Goal: Information Seeking & Learning: Learn about a topic

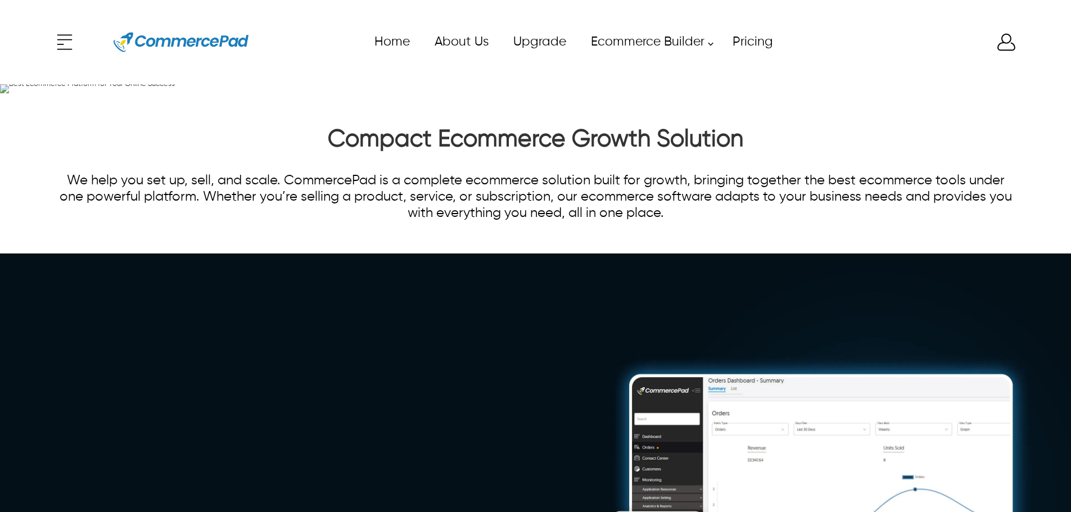
click at [68, 43] on div "x Upgrade eCommerce Builder Services Partners Pricing About CommercePad Contact…" at bounding box center [535, 42] width 964 height 51
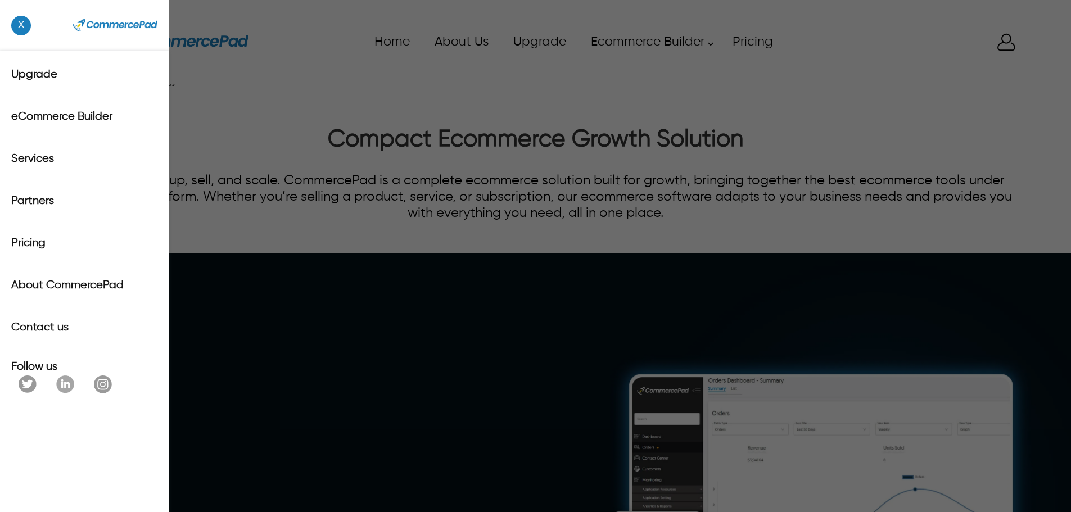
click at [29, 27] on span "x" at bounding box center [21, 26] width 20 height 20
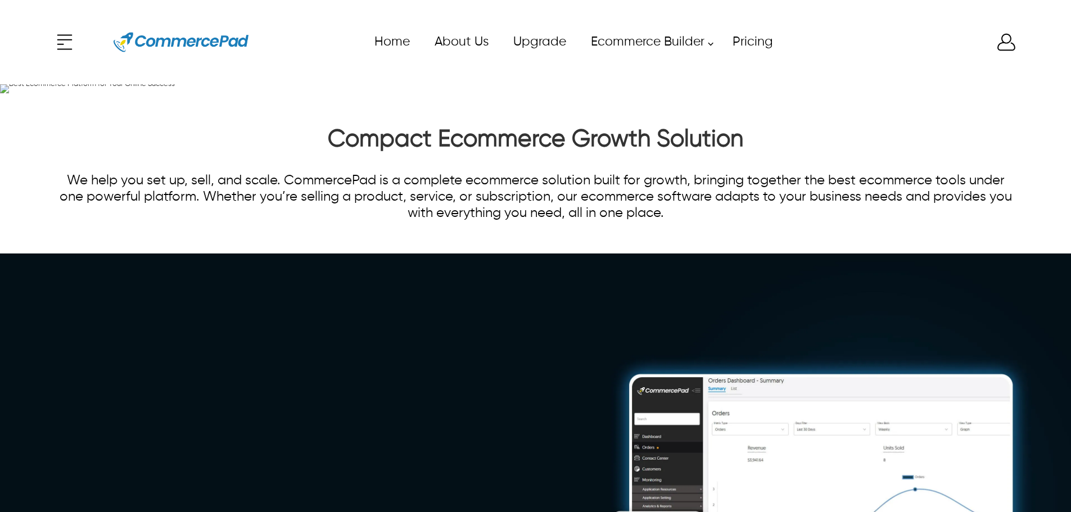
click at [48, 37] on header "x Upgrade eCommerce Builder Services Partners Pricing About CommercePad Contact…" at bounding box center [535, 42] width 1071 height 84
click at [52, 38] on header "x Upgrade eCommerce Builder Services Partners Pricing About CommercePad Contact…" at bounding box center [535, 42] width 1071 height 84
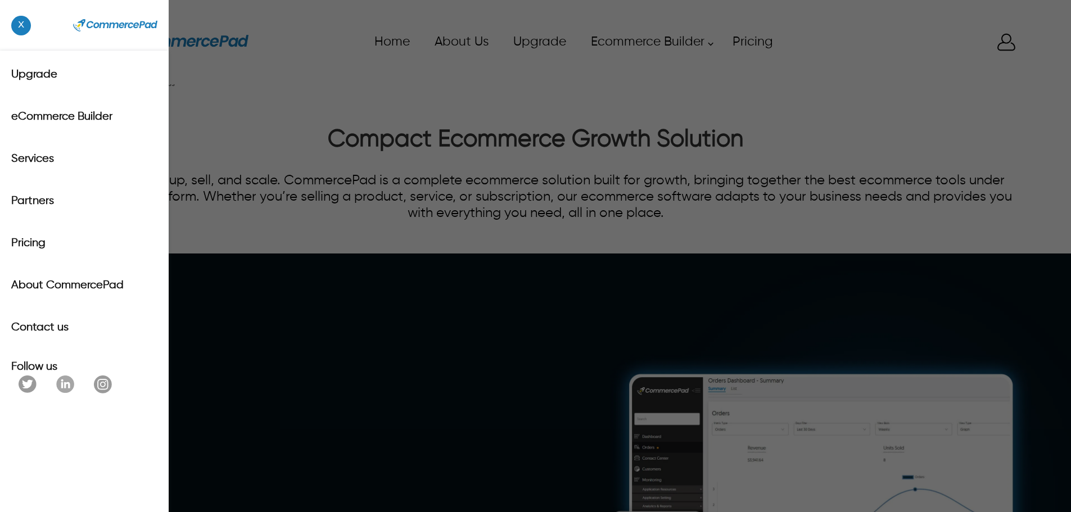
click at [57, 39] on div "x Upgrade eCommerce Builder Services Partners Pricing About CommercePad Contact…" at bounding box center [535, 42] width 964 height 51
click at [30, 24] on span "x" at bounding box center [21, 26] width 20 height 20
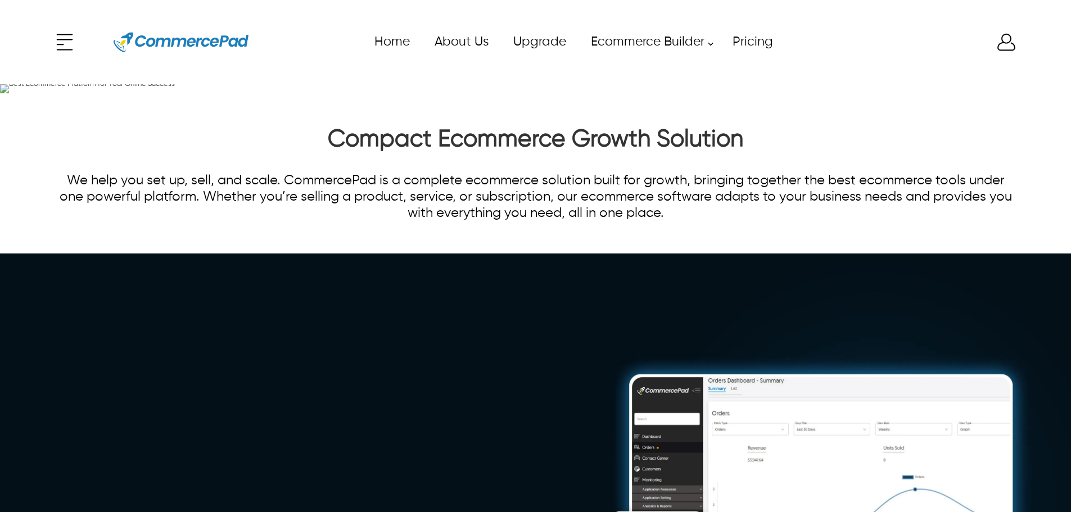
click at [75, 53] on div "x Upgrade eCommerce Builder Services Partners Pricing About CommercePad Contact…" at bounding box center [535, 42] width 964 height 51
click at [71, 42] on div "x Upgrade eCommerce Builder Services Partners Pricing About CommercePad Contact…" at bounding box center [535, 42] width 964 height 51
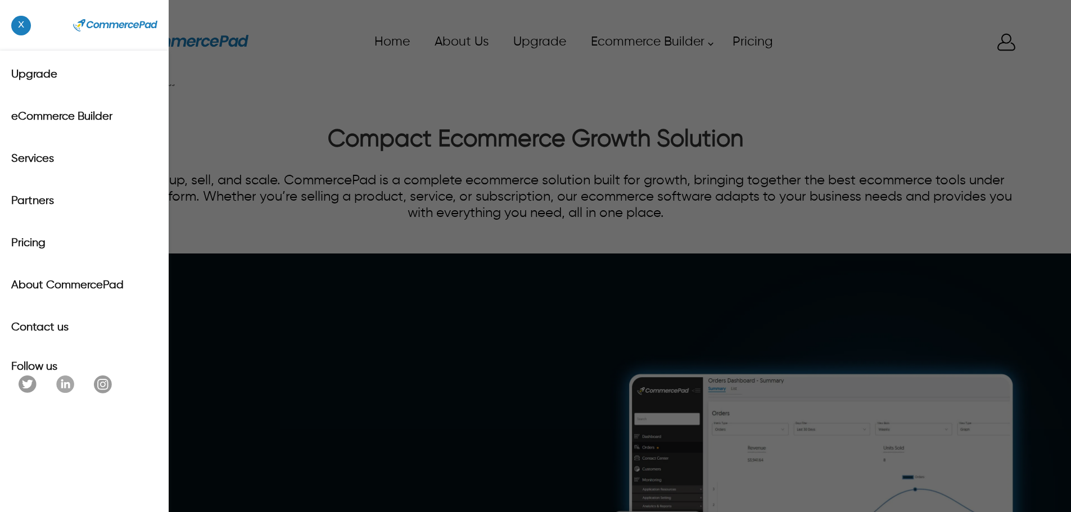
click at [21, 33] on span "x" at bounding box center [21, 26] width 20 height 20
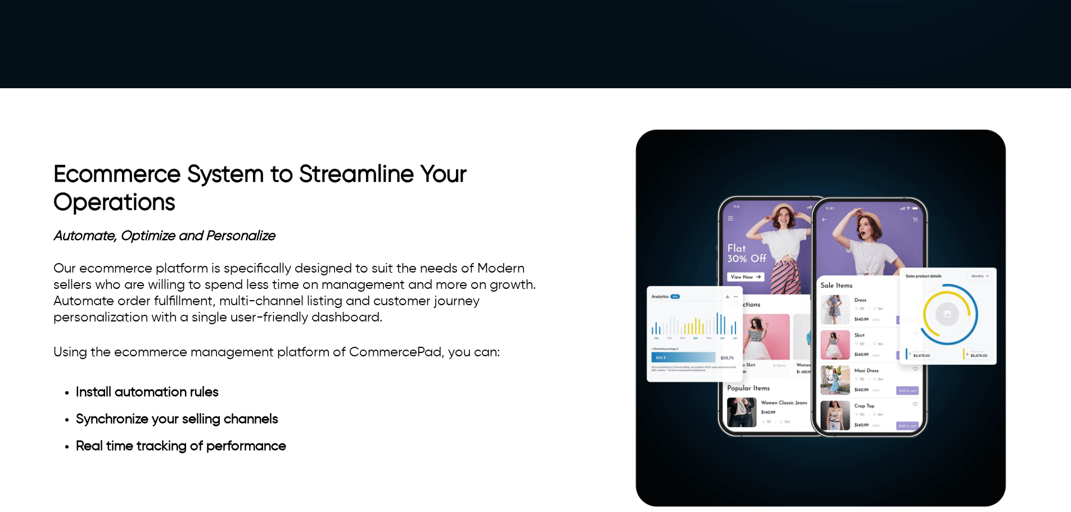
scroll to position [787, 0]
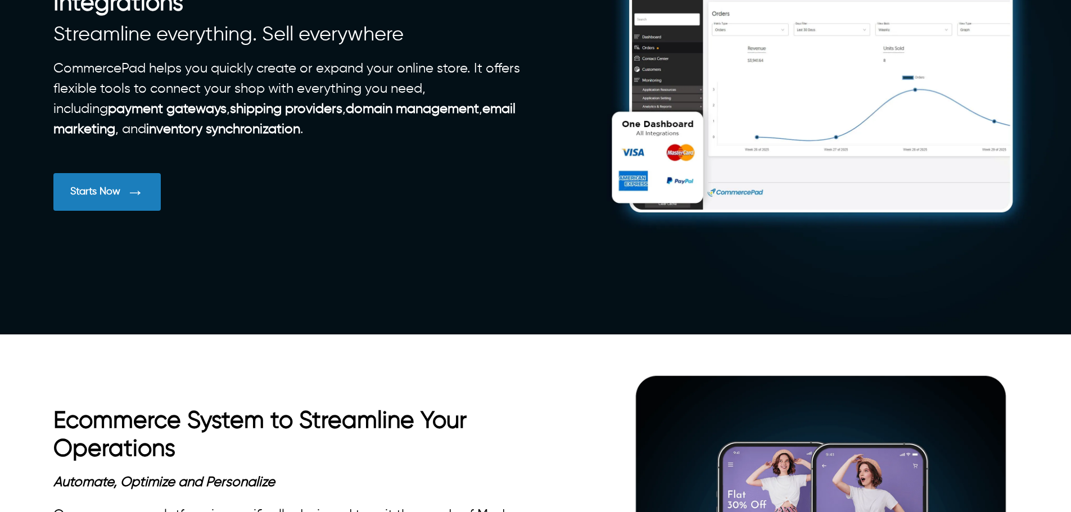
scroll to position [506, 0]
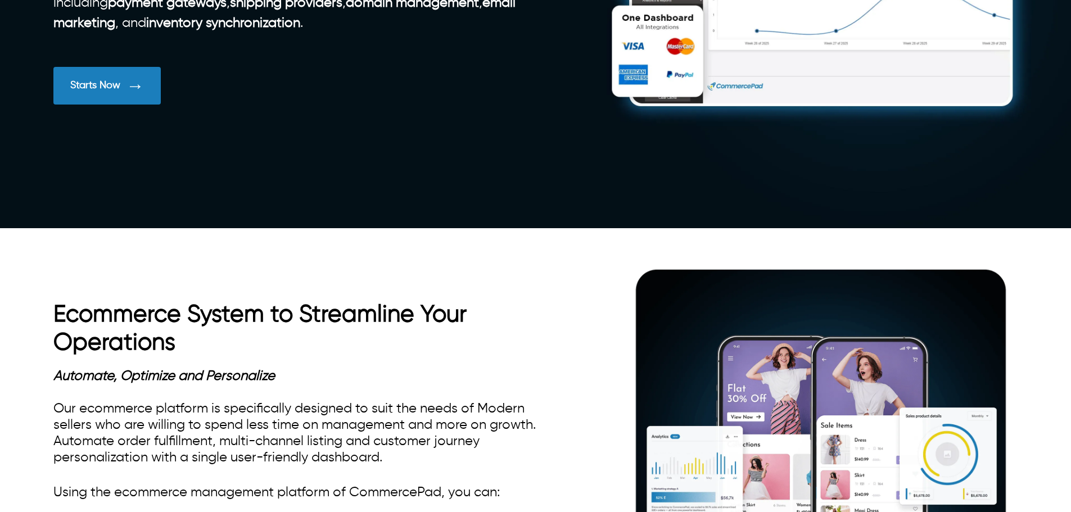
click at [87, 92] on div "Starts Now" at bounding box center [95, 85] width 50 height 12
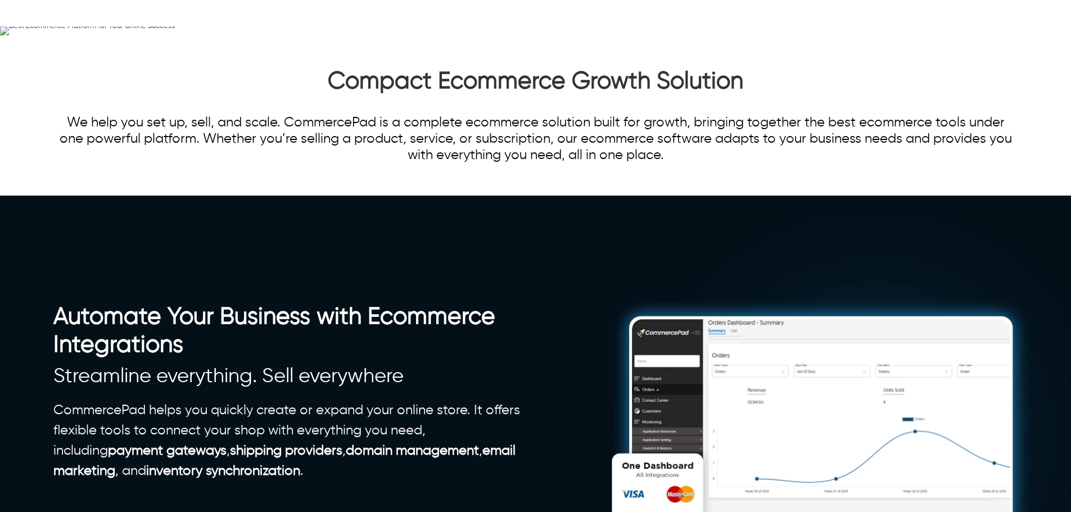
scroll to position [56, 0]
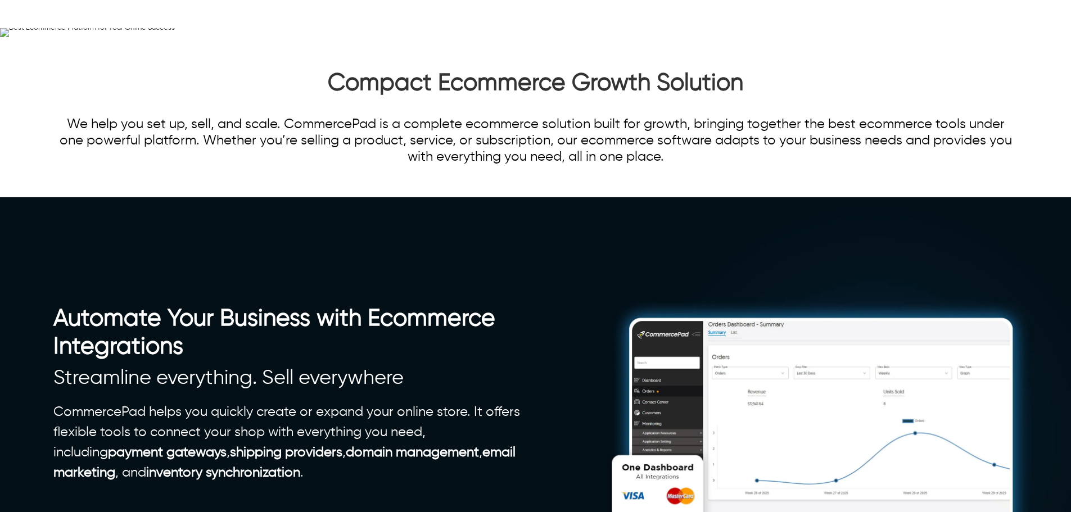
click at [149, 37] on div "Best Ecommerce Platform for Your Online Success" at bounding box center [266, 32] width 427 height 9
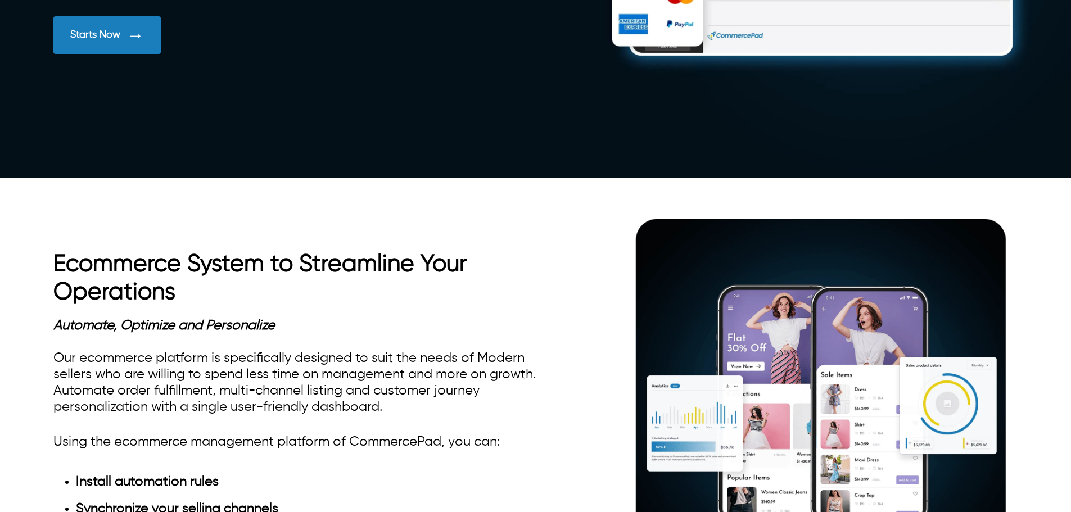
scroll to position [674, 0]
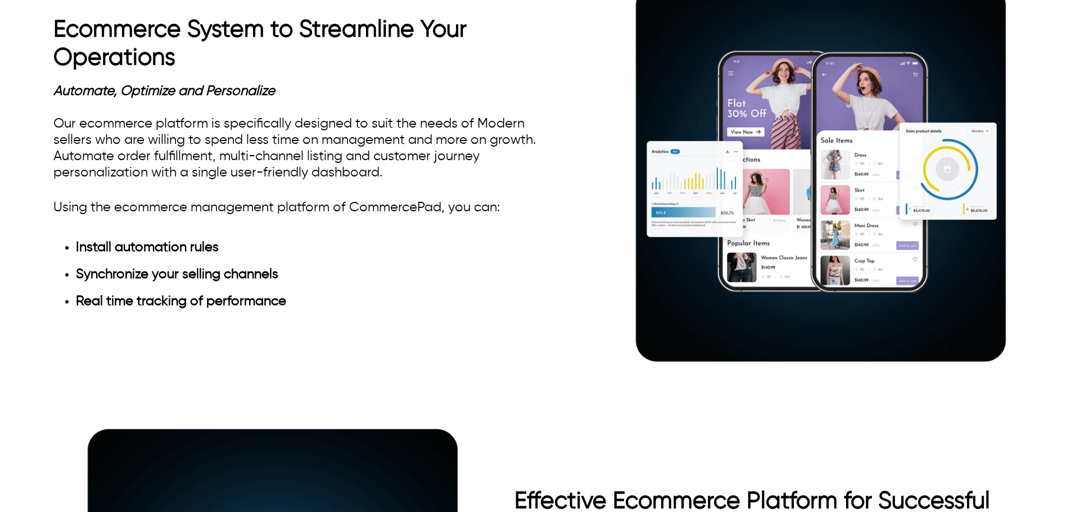
scroll to position [843, 0]
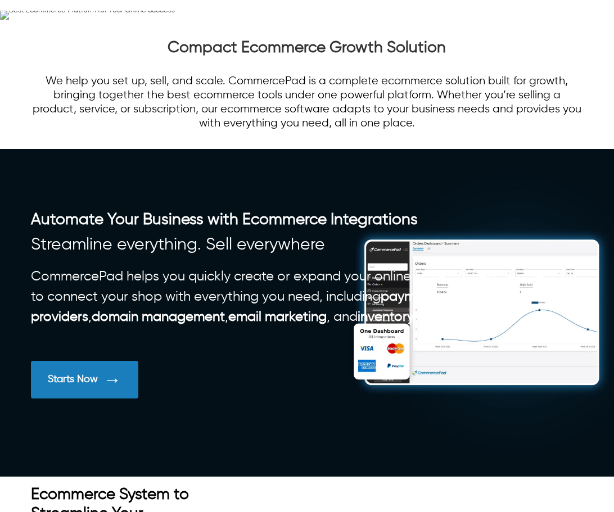
scroll to position [169, 0]
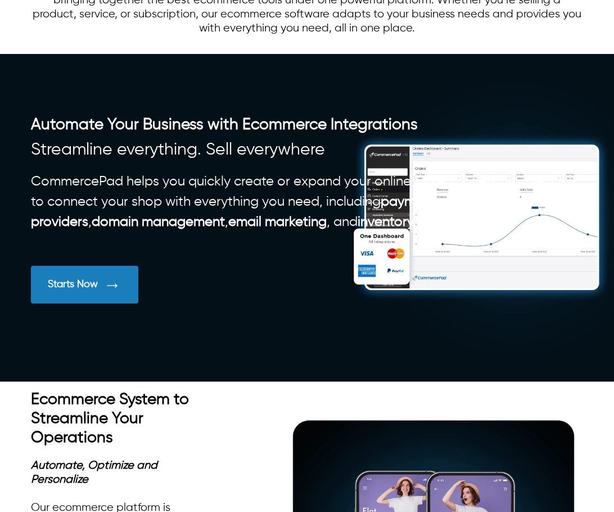
click at [498, 134] on h2 "Automate Your Business with Ecommerce Integrations" at bounding box center [307, 124] width 552 height 19
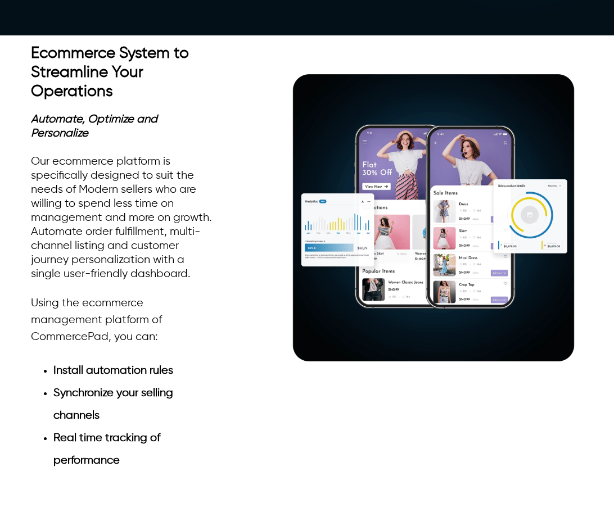
scroll to position [618, 0]
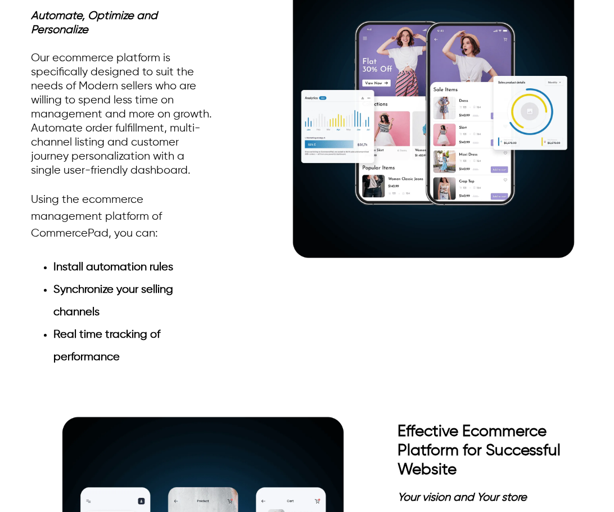
click at [516, 262] on img at bounding box center [434, 113] width 300 height 300
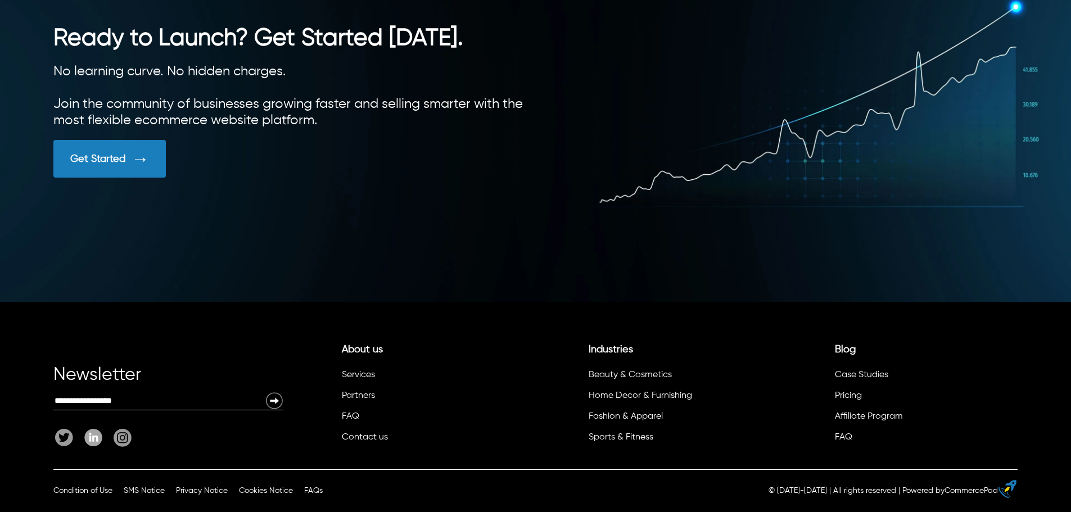
scroll to position [3176, 0]
click at [109, 161] on div "Get Started" at bounding box center [97, 159] width 55 height 12
click at [346, 419] on link "FAQ" at bounding box center [350, 416] width 17 height 9
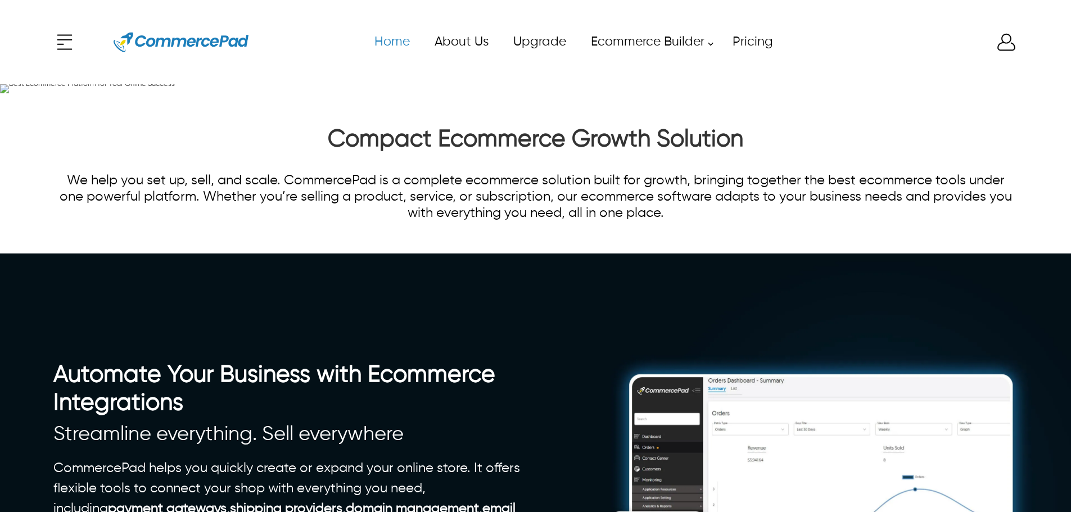
click at [397, 42] on link "Home" at bounding box center [391, 41] width 60 height 25
click at [457, 44] on link "About Us" at bounding box center [460, 41] width 79 height 25
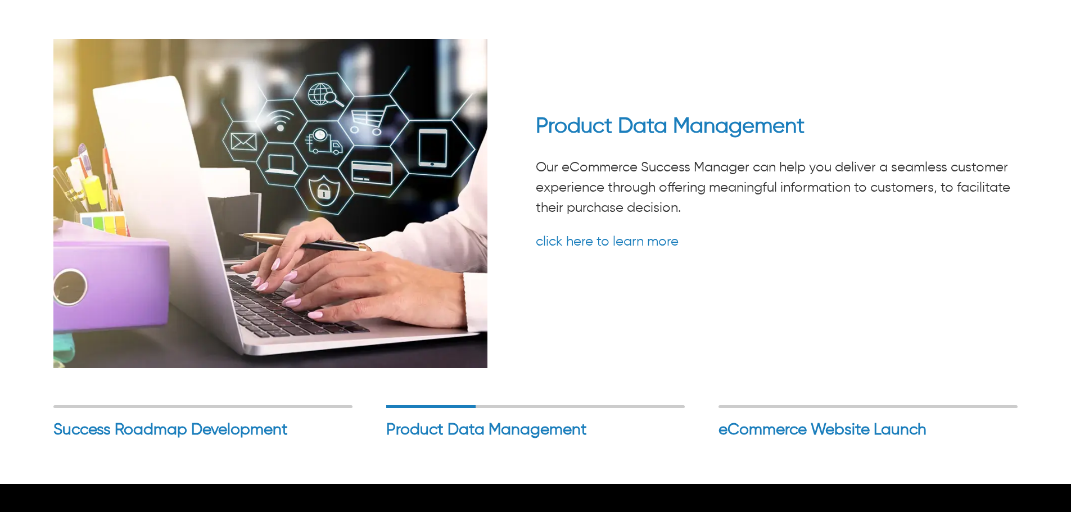
scroll to position [2956, 0]
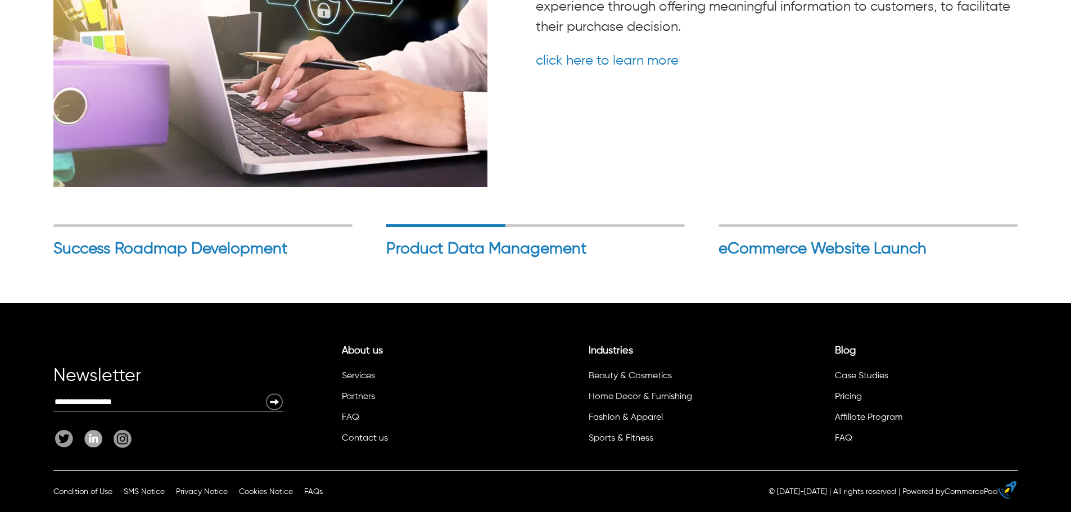
click at [244, 247] on h2 "Success Roadmap Development" at bounding box center [202, 252] width 299 height 34
click at [464, 242] on h2 "Product Data Management" at bounding box center [535, 252] width 299 height 34
click at [511, 220] on div "Success Roadmap Development Our eCommerce experts can help you craft a strategi…" at bounding box center [535, 41] width 964 height 366
click at [811, 252] on h2 "eCommerce Website Launch" at bounding box center [867, 252] width 299 height 34
click at [515, 233] on div "Product Data Management Product Data Management Our eCommerce Success Manager c…" at bounding box center [535, 248] width 299 height 42
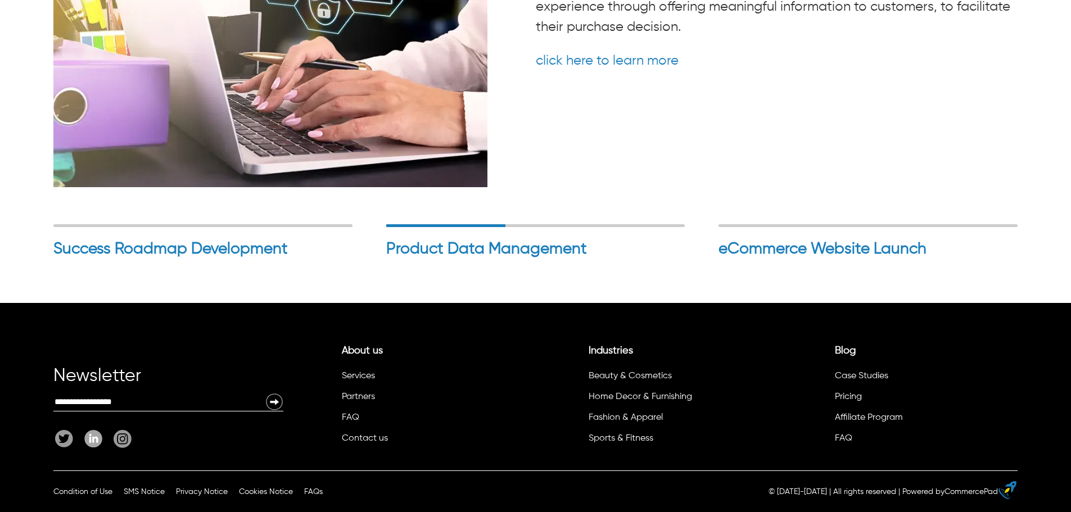
click at [209, 232] on div "Success Roadmap Development Success Roadmap Development Our eCommerce experts c…" at bounding box center [202, 248] width 299 height 42
click at [360, 375] on link "Services" at bounding box center [358, 375] width 33 height 9
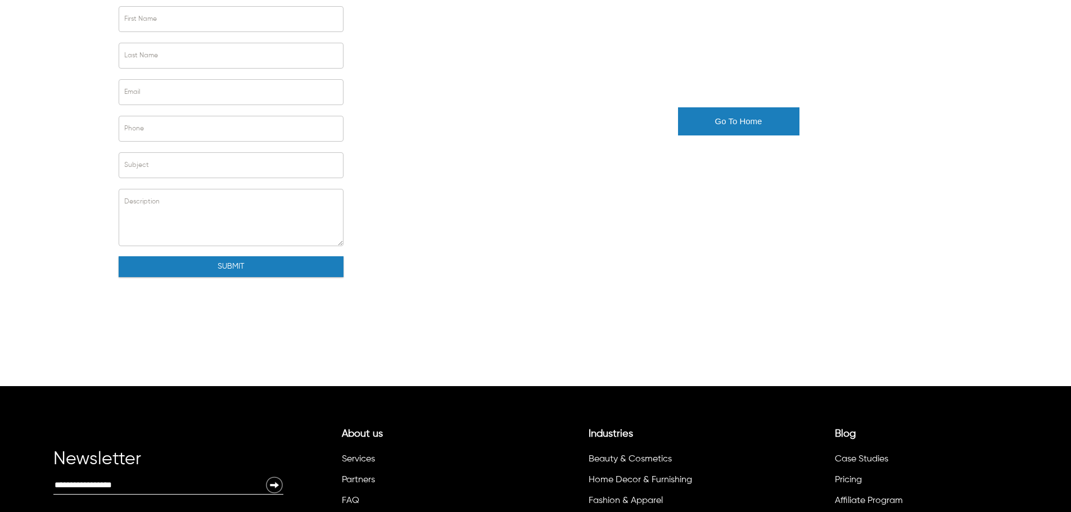
scroll to position [217, 0]
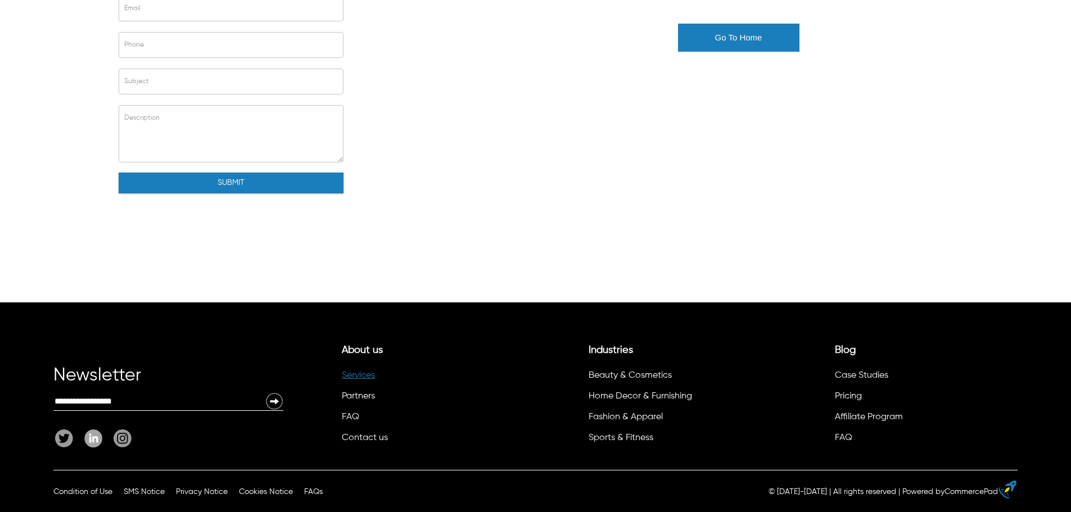
click at [361, 373] on link "Services" at bounding box center [358, 375] width 33 height 9
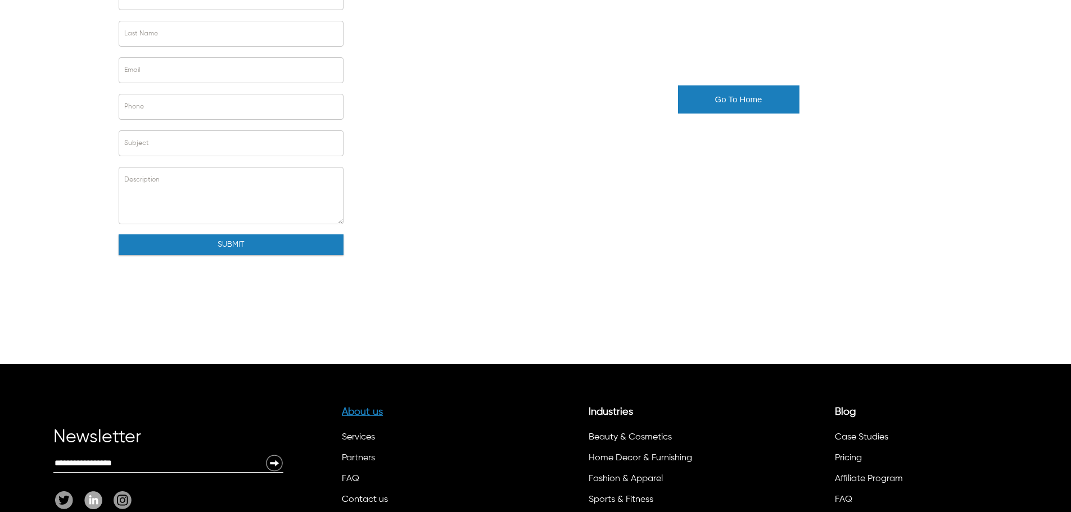
scroll to position [217, 0]
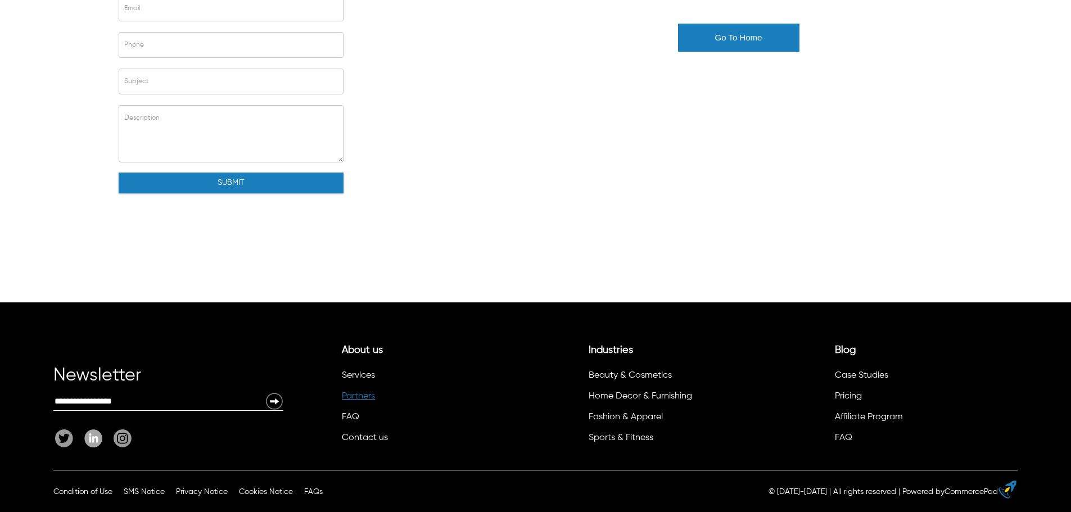
click at [360, 395] on link "Partners" at bounding box center [358, 396] width 33 height 9
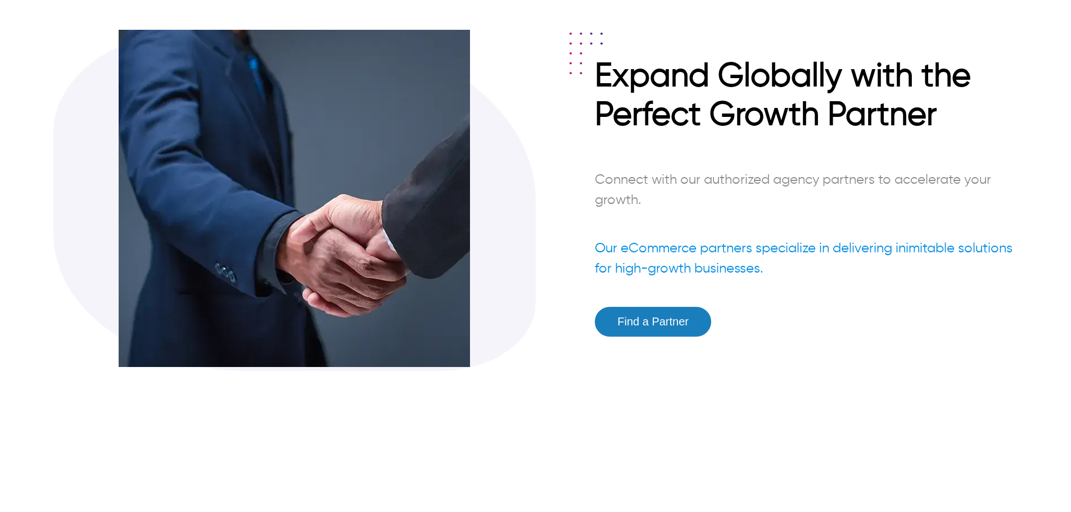
scroll to position [562, 0]
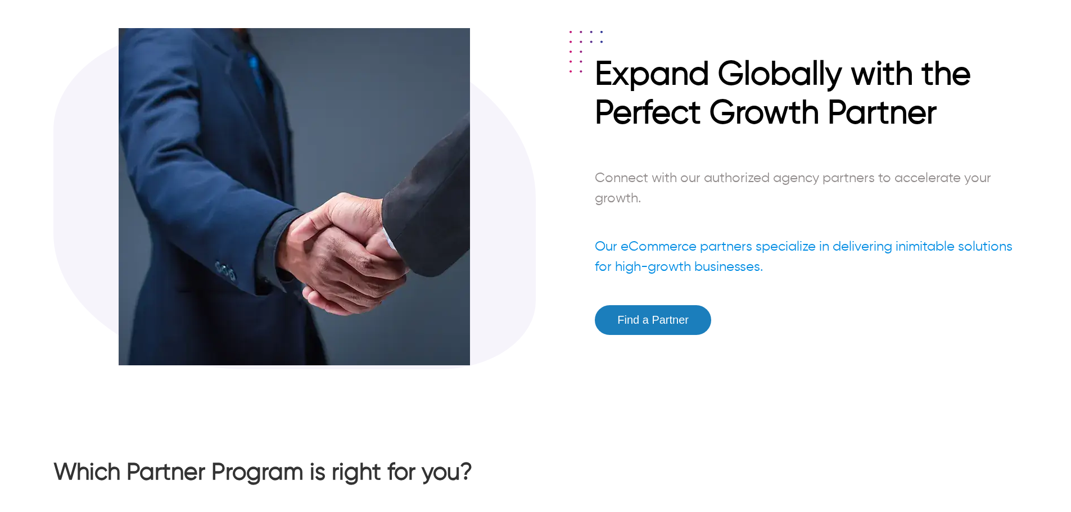
click at [628, 324] on button "Find a Partner" at bounding box center [653, 320] width 116 height 30
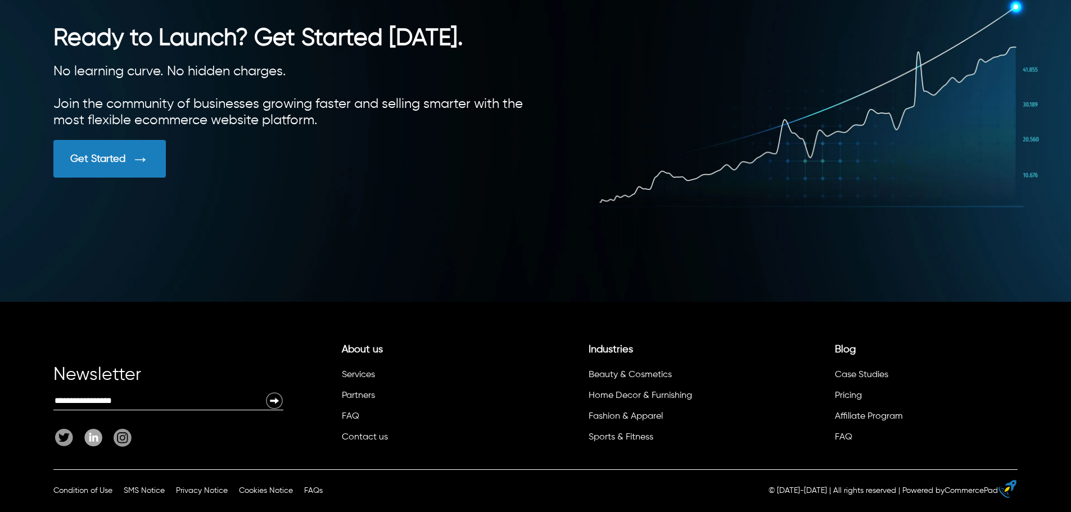
scroll to position [3176, 0]
click at [353, 416] on link "FAQ" at bounding box center [350, 416] width 17 height 9
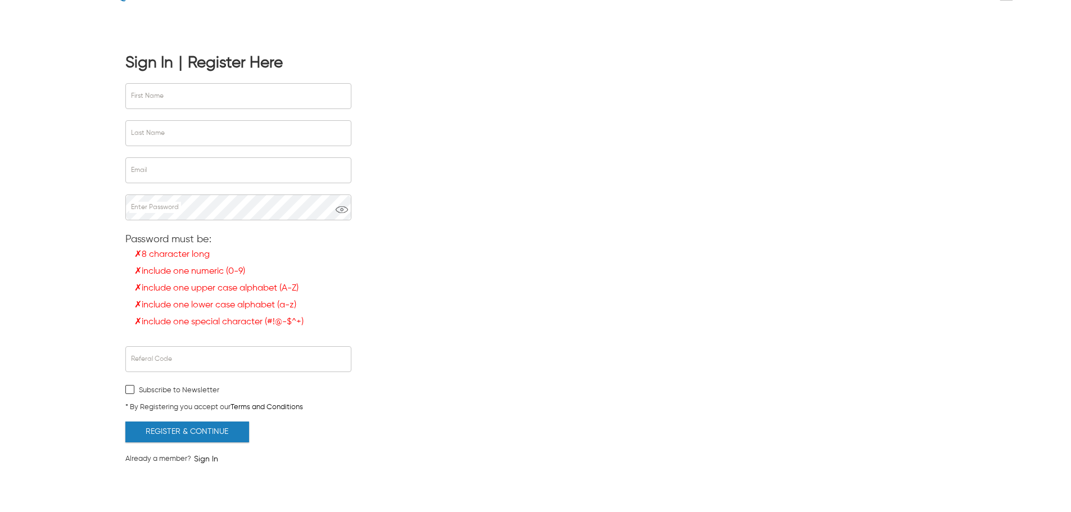
scroll to position [112, 0]
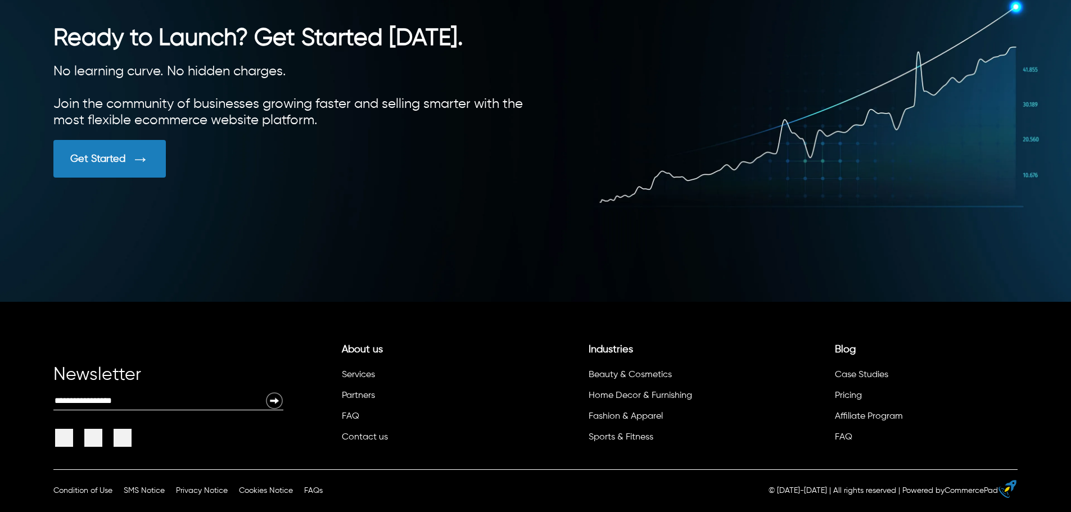
scroll to position [3176, 0]
click at [350, 416] on link "FAQ" at bounding box center [350, 416] width 17 height 9
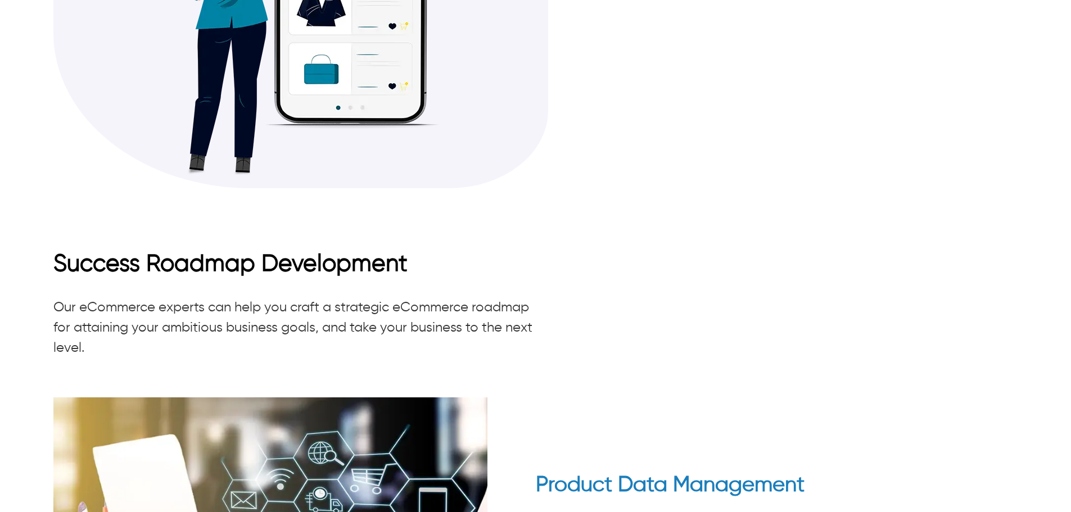
scroll to position [2136, 0]
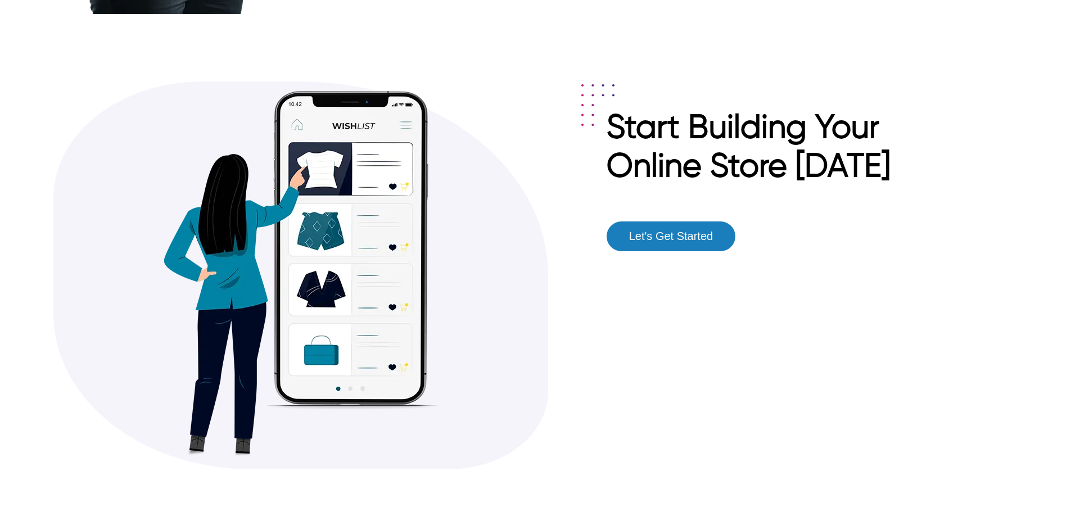
click at [679, 245] on button "Let's Get Started" at bounding box center [670, 236] width 129 height 30
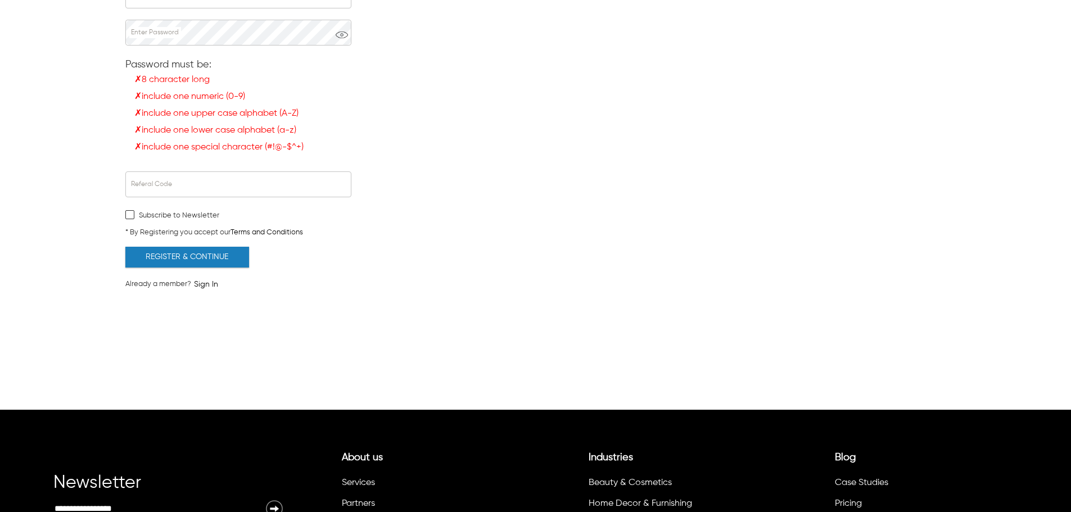
scroll to position [332, 0]
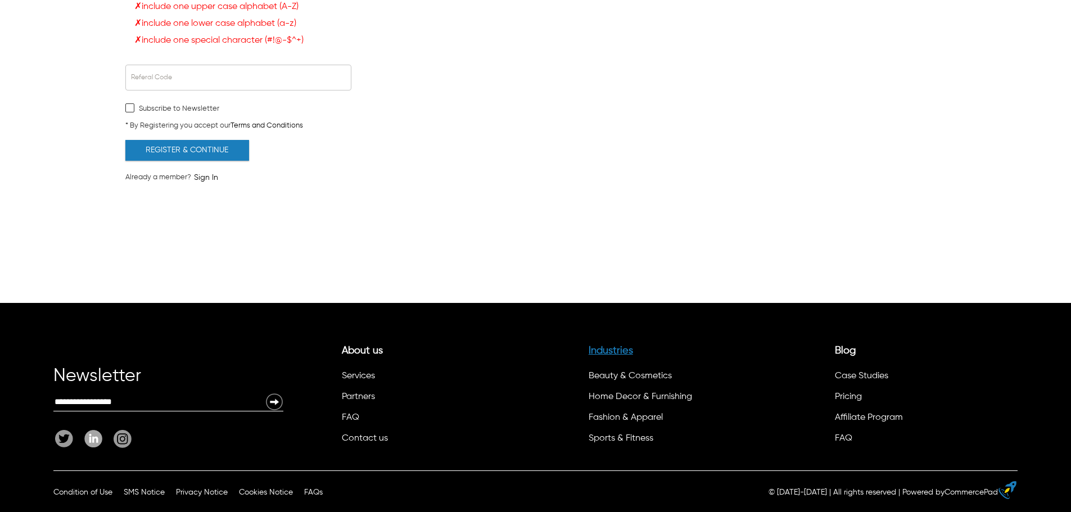
click at [610, 349] on link "Industries" at bounding box center [610, 351] width 44 height 10
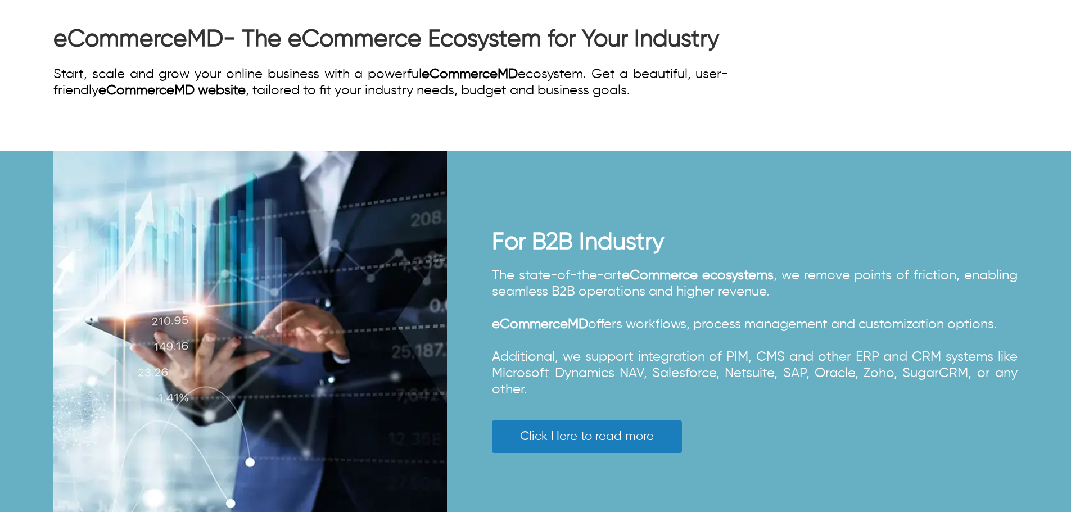
scroll to position [337, 0]
